Goal: Task Accomplishment & Management: Use online tool/utility

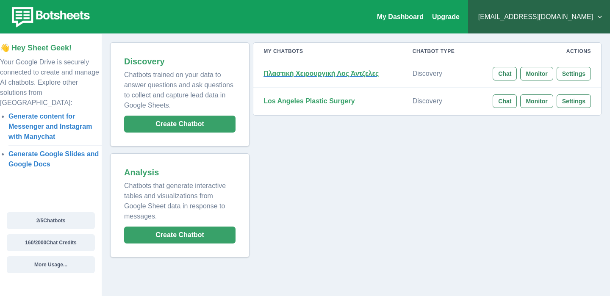
click at [333, 74] on strong "Πλαστική Χειρουργική Λος Άντζελες" at bounding box center [320, 73] width 115 height 7
click at [296, 103] on strong "Los Angeles Plastic Surgery" at bounding box center [308, 100] width 91 height 7
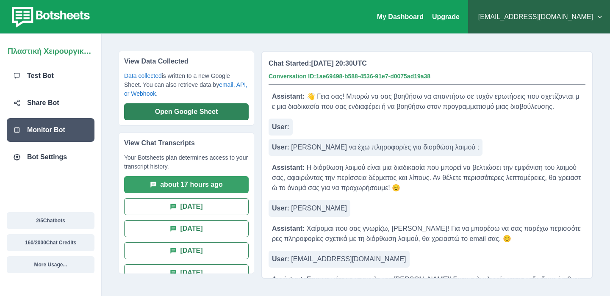
click at [183, 115] on button "Open Google Sheet" at bounding box center [186, 111] width 125 height 17
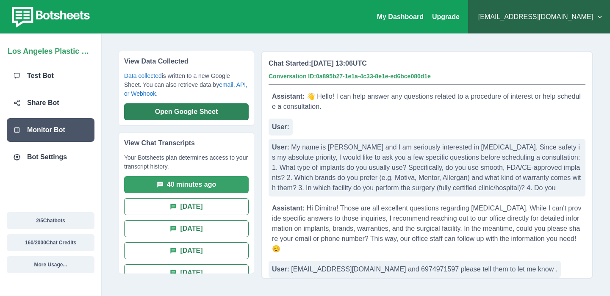
click at [183, 110] on button "Open Google Sheet" at bounding box center [186, 111] width 125 height 17
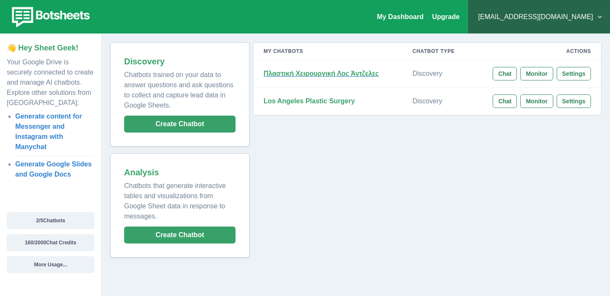
click at [359, 73] on strong "Πλαστική Χειρουργική Λος Άντζελες" at bounding box center [320, 73] width 115 height 7
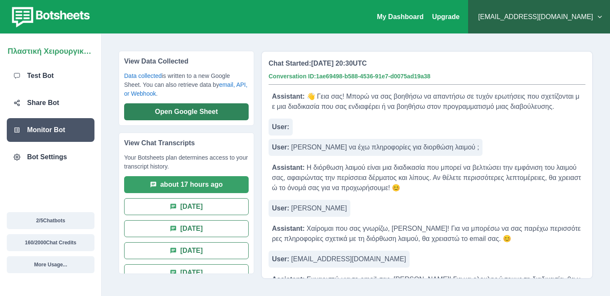
click at [136, 112] on button "Open Google Sheet" at bounding box center [186, 111] width 125 height 17
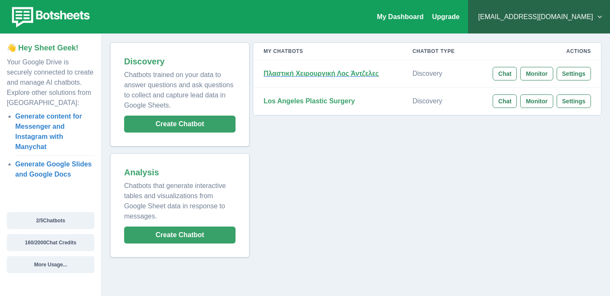
click at [309, 77] on strong "Πλαστική Χειρουργική Λος Άντζελες" at bounding box center [320, 73] width 115 height 7
click at [333, 103] on strong "Los Angeles Plastic Surgery" at bounding box center [308, 100] width 91 height 7
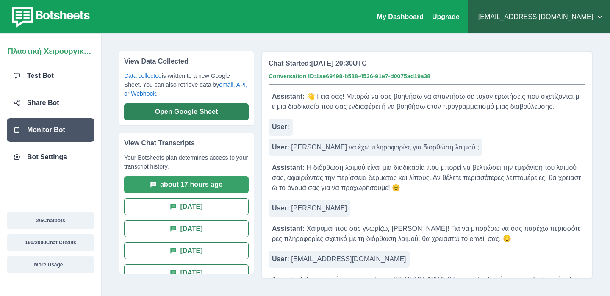
click at [146, 112] on button "Open Google Sheet" at bounding box center [186, 111] width 125 height 17
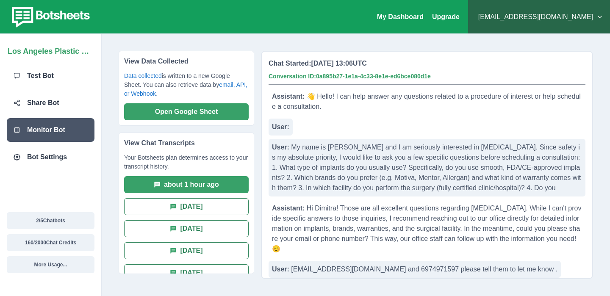
click at [235, 122] on div "View Data Collected Data collected is written to a new Google Sheet. You can al…" at bounding box center [187, 88] width 136 height 75
click at [235, 116] on button "Open Google Sheet" at bounding box center [186, 111] width 125 height 17
